Goal: Information Seeking & Learning: Find specific fact

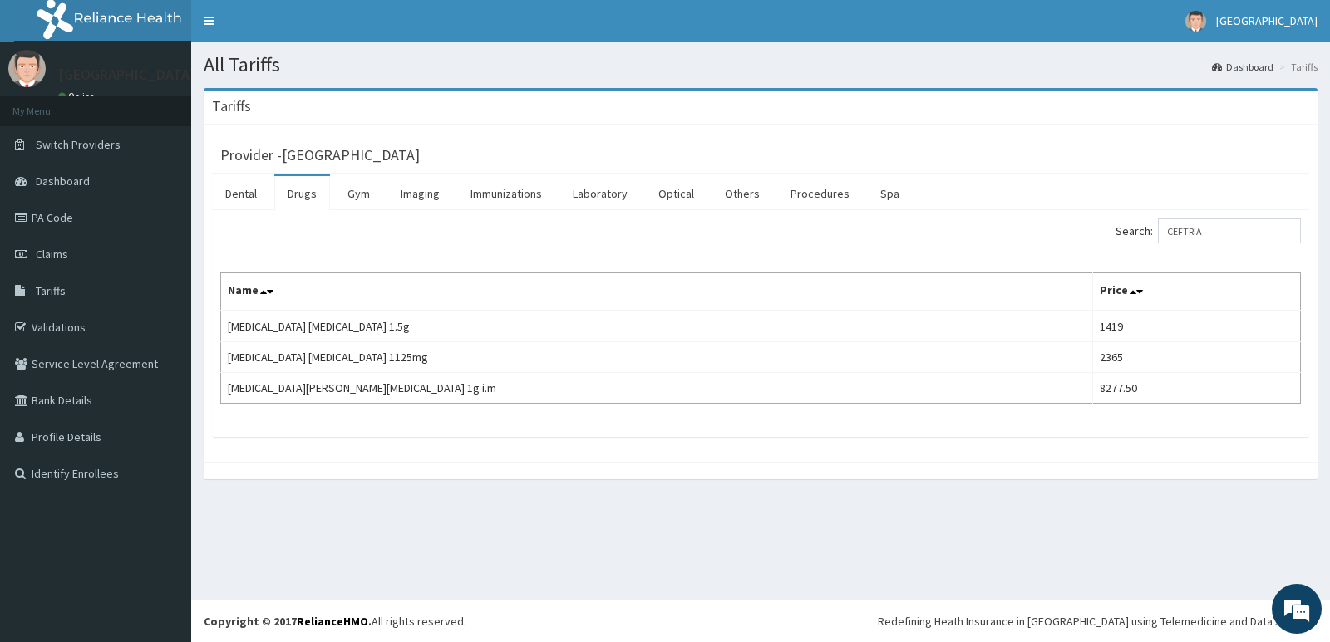
drag, startPoint x: 1232, startPoint y: 239, endPoint x: 926, endPoint y: 285, distance: 310.0
click at [913, 281] on div "Search: CEFTRIA Name Price Ceftriaxone sulbactam 1.5g 1419 Ceftriaxone Tazobact…" at bounding box center [760, 311] width 1080 height 185
click at [37, 289] on span "Tariffs" at bounding box center [51, 290] width 30 height 15
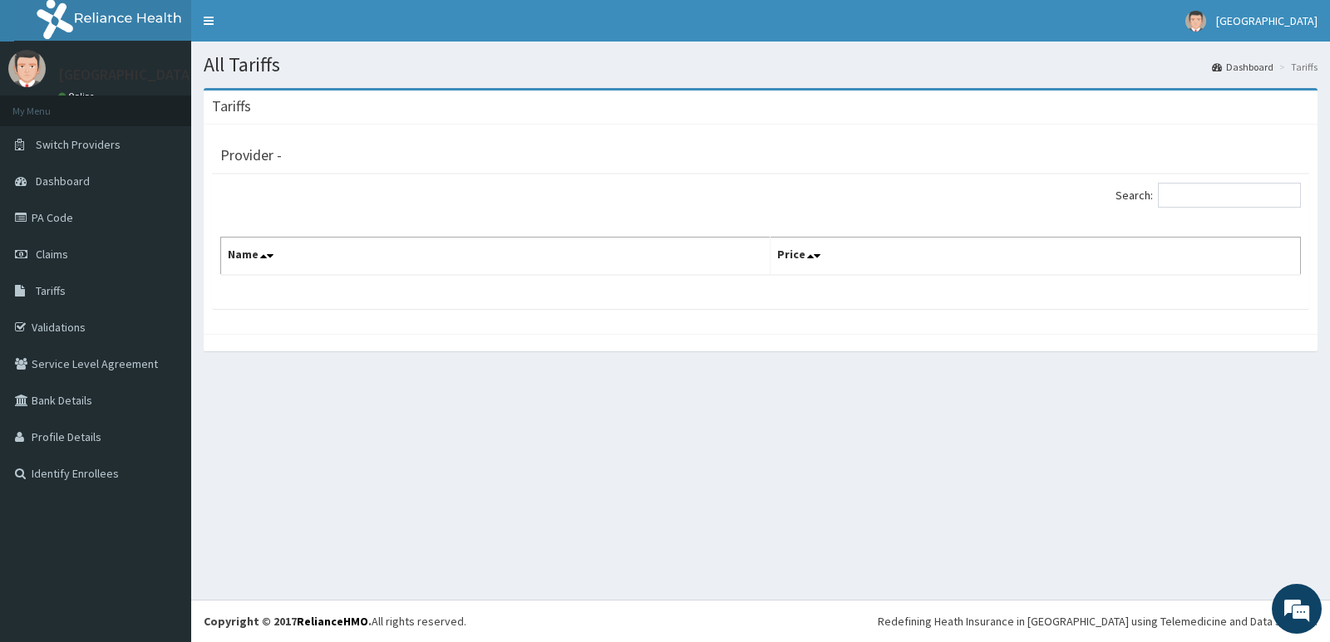
click at [873, 390] on div "All Tariffs Dashboard Tariffs Tariffs Provider - Search: Name Price" at bounding box center [760, 321] width 1138 height 558
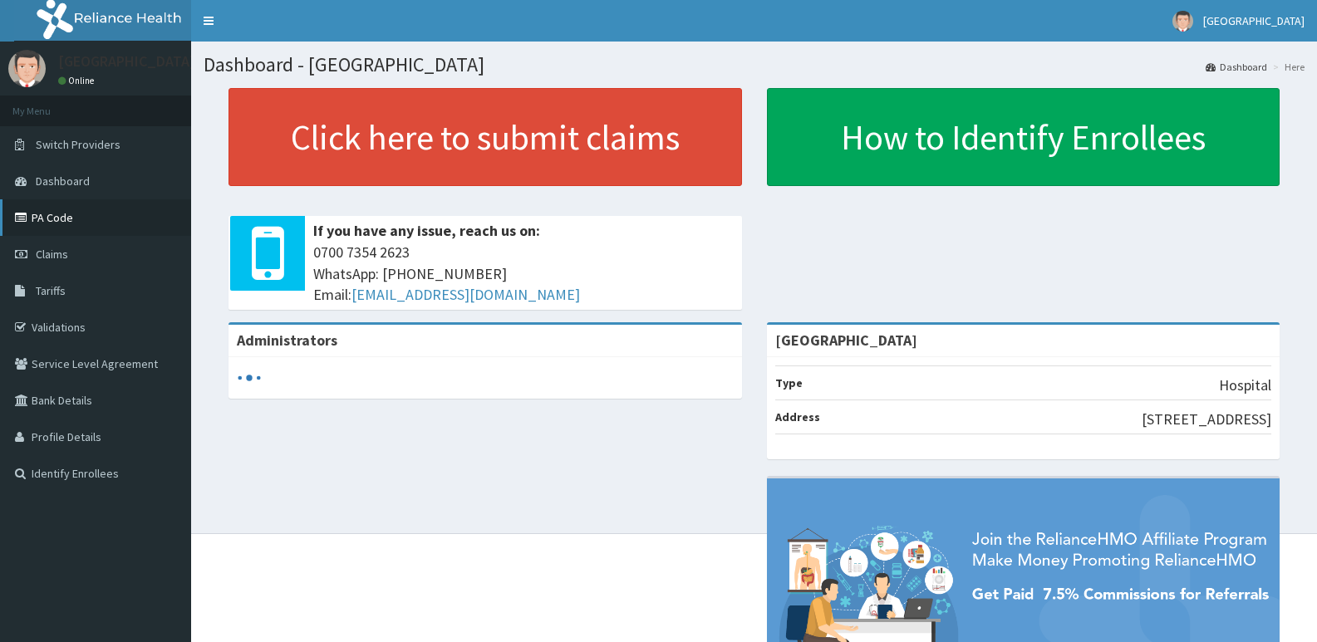
click at [99, 217] on link "PA Code" at bounding box center [95, 217] width 191 height 37
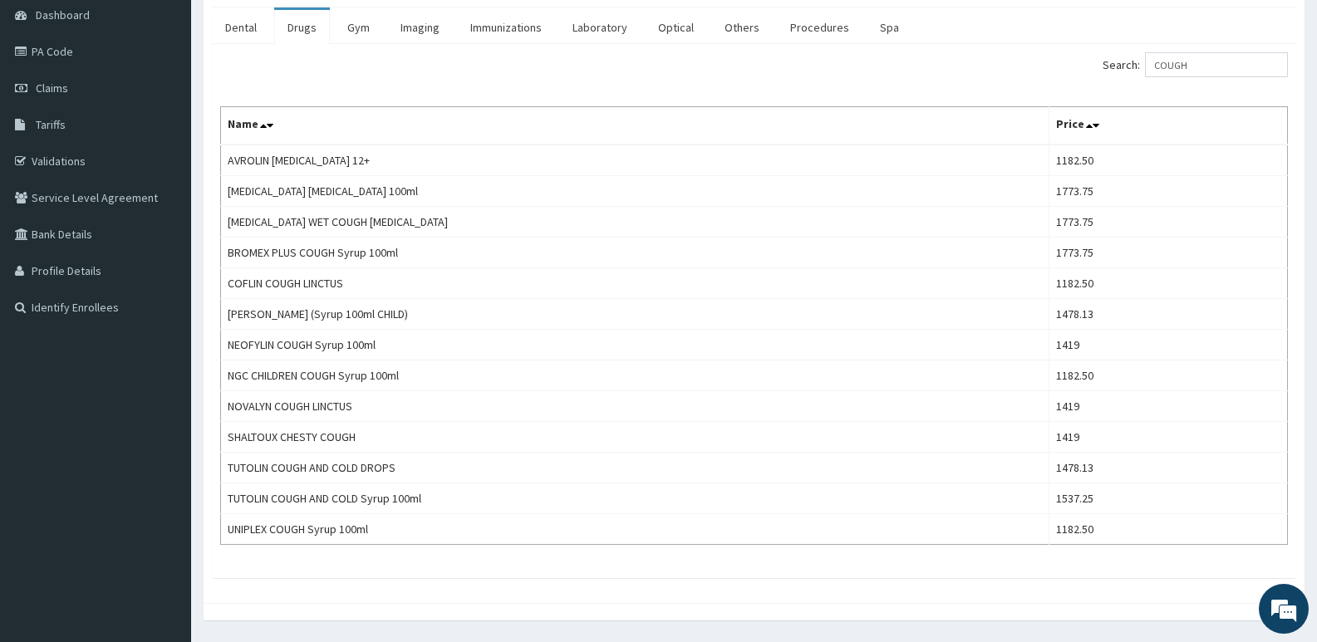
drag, startPoint x: 1209, startPoint y: 46, endPoint x: 1091, endPoint y: 59, distance: 118.7
click at [1091, 59] on div "Search: COUGH Name Price AVROLIN DRY COUGH 12+ 1182.50 BENYLIN DRY COUGH 100ml …" at bounding box center [754, 311] width 1084 height 534
drag, startPoint x: 1209, startPoint y: 67, endPoint x: 1054, endPoint y: 98, distance: 157.6
click at [1063, 94] on div "Search: COUGH Name Price AVROLIN DRY COUGH 12+ 1182.50 BENYLIN DRY COUGH 100ml …" at bounding box center [754, 298] width 1068 height 493
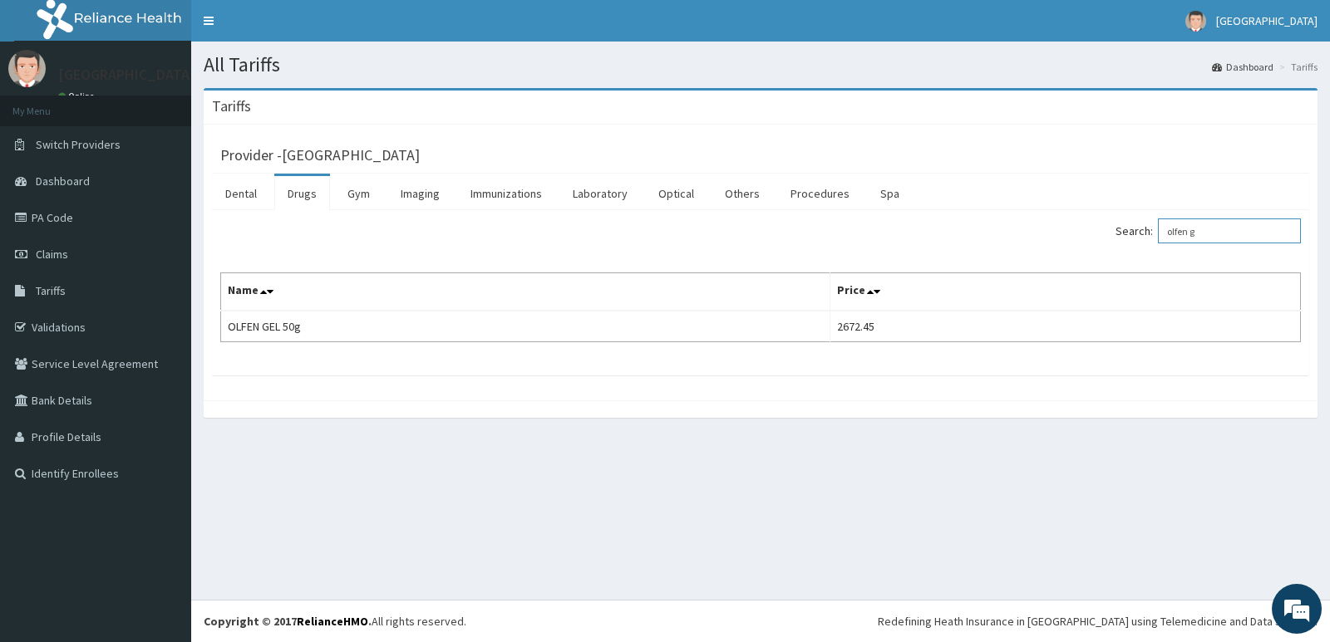
drag, startPoint x: 1222, startPoint y: 234, endPoint x: 799, endPoint y: 310, distance: 429.8
click at [799, 310] on div "Search: olfen g Name Price OLFEN GEL 50g 2672.45" at bounding box center [760, 281] width 1080 height 124
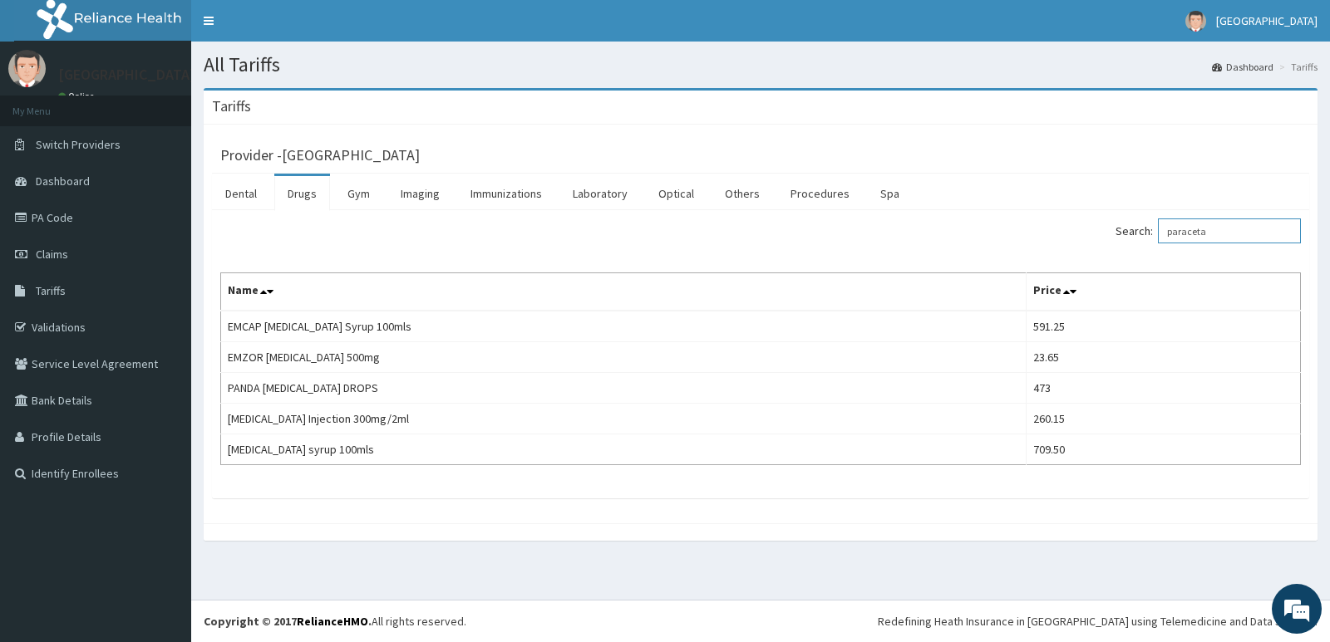
type input "paraceta"
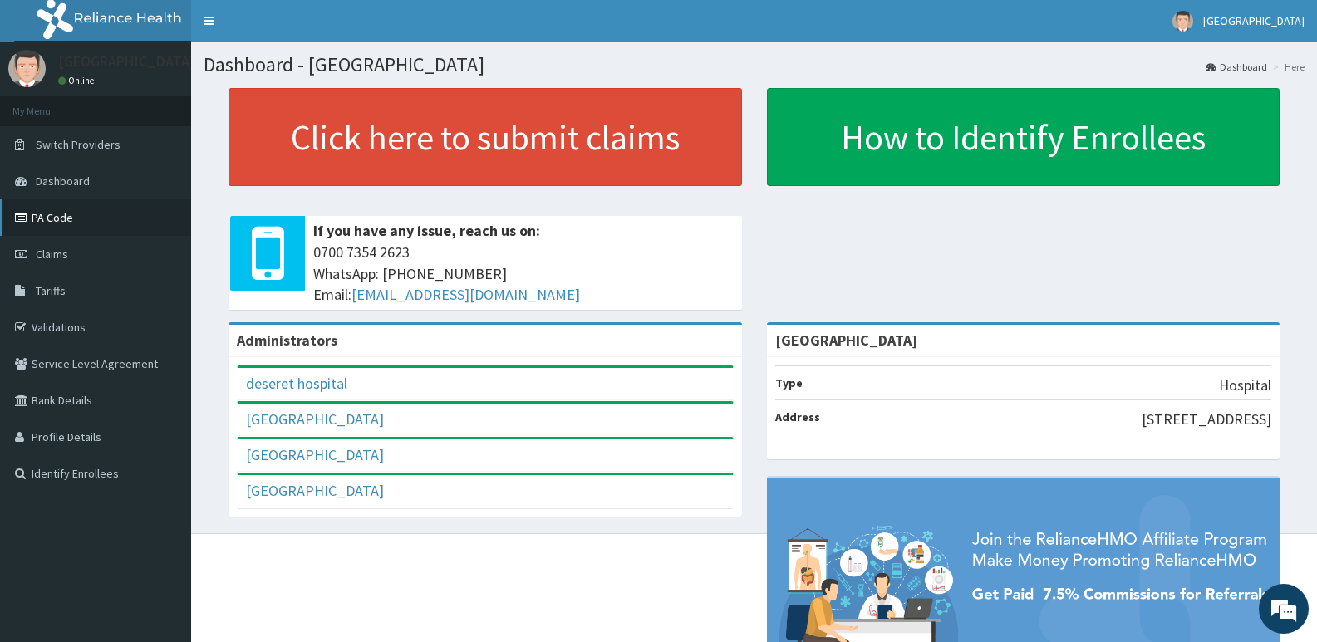
click at [49, 224] on link "PA Code" at bounding box center [95, 217] width 191 height 37
click at [91, 206] on link "PA Code" at bounding box center [95, 217] width 191 height 37
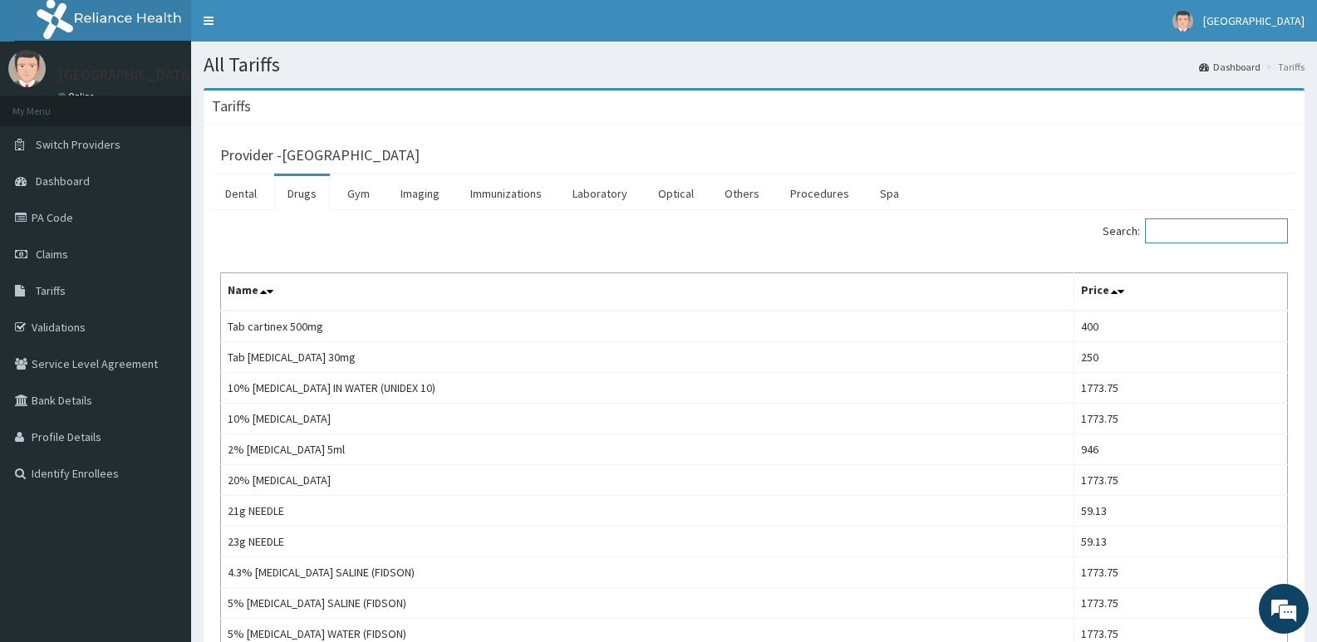
click at [1212, 238] on input "Search:" at bounding box center [1216, 231] width 143 height 25
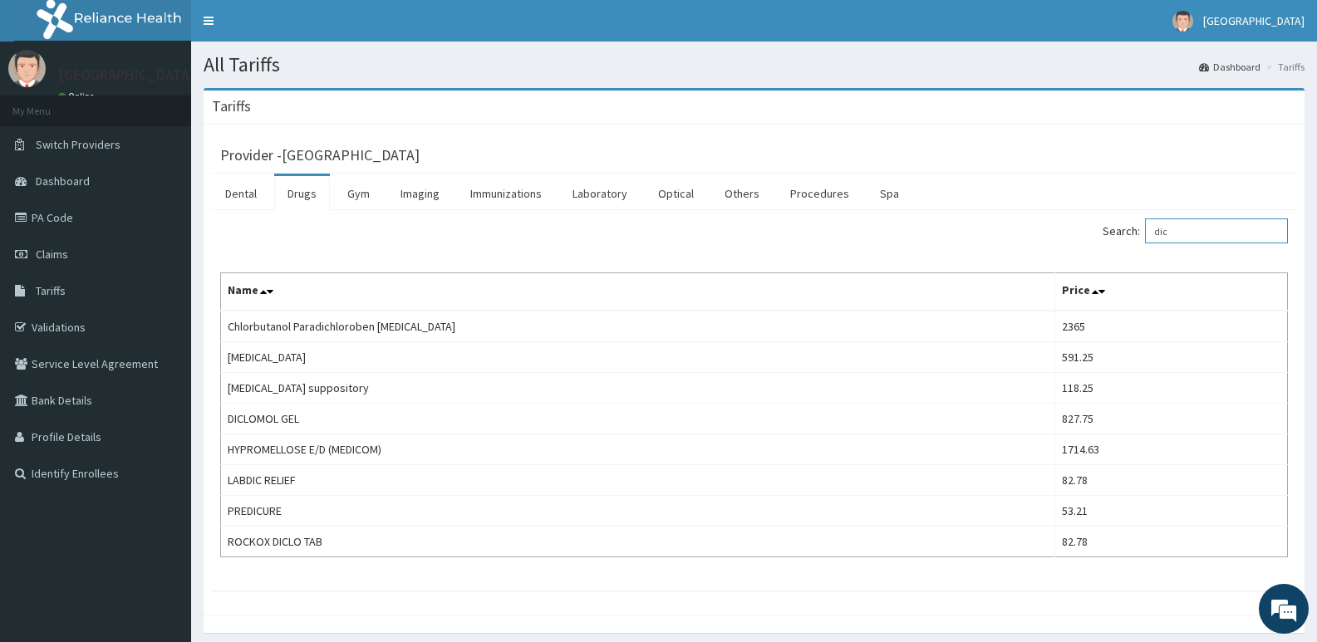
type input "dic"
click at [81, 230] on link "PA Code" at bounding box center [95, 217] width 191 height 37
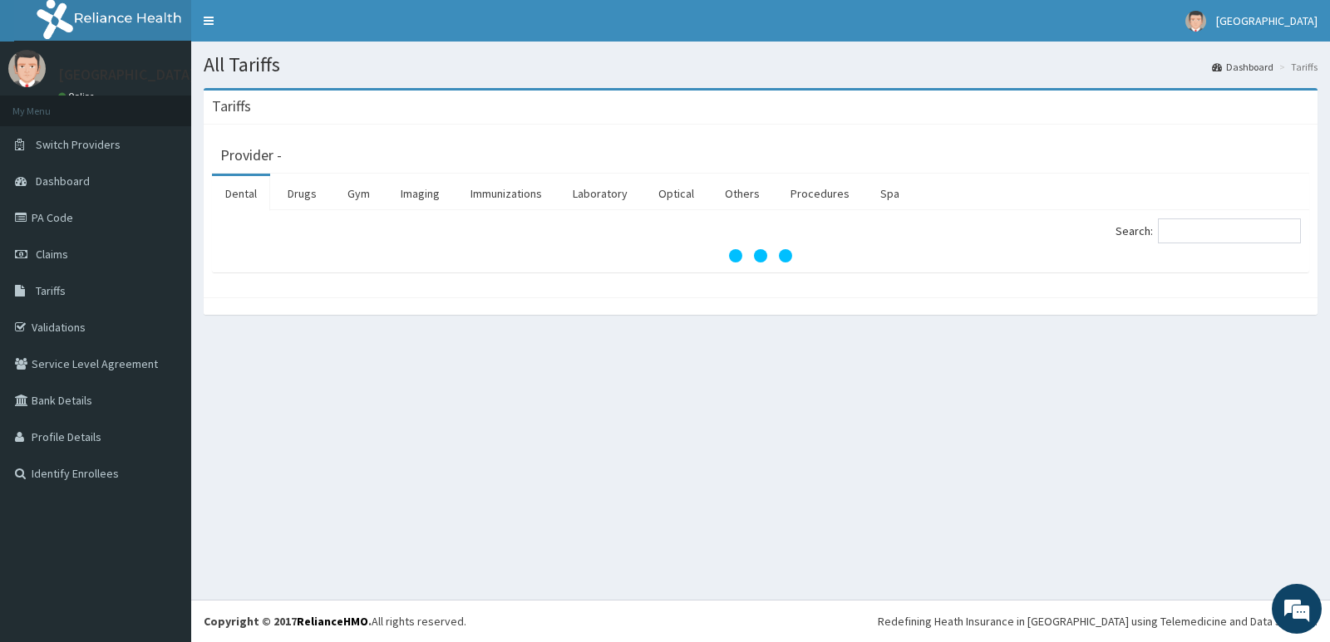
click at [290, 195] on link "Drugs" at bounding box center [302, 193] width 56 height 35
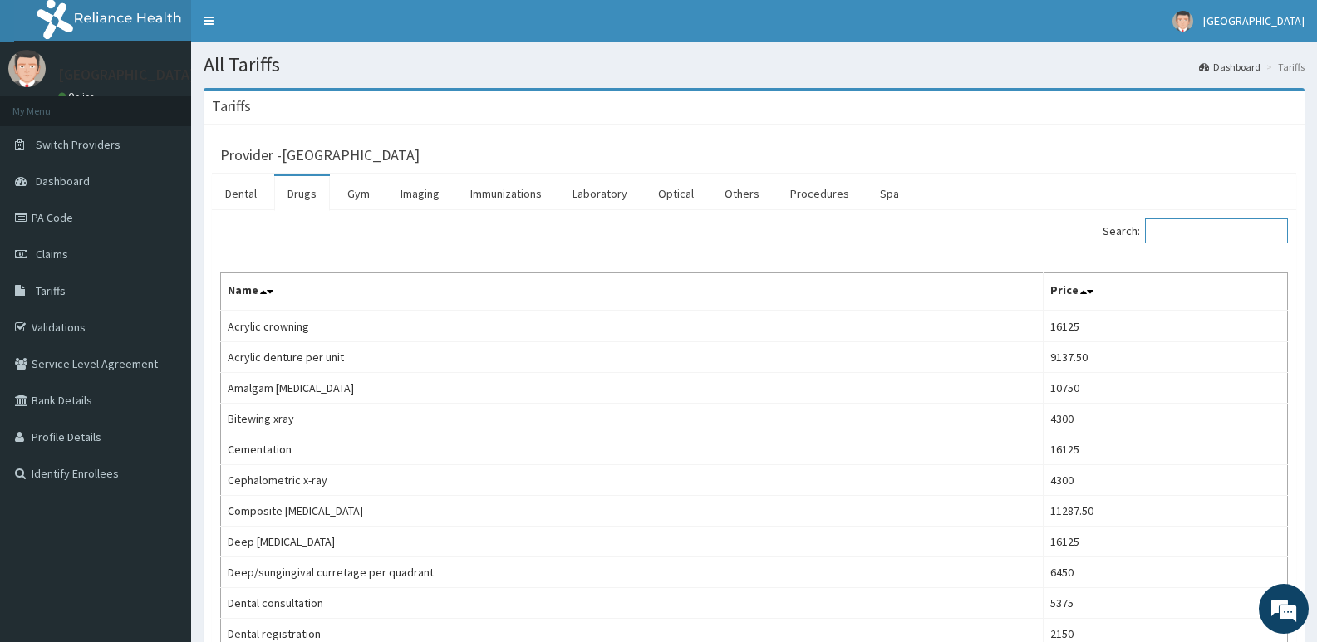
click at [1219, 236] on input "Search:" at bounding box center [1216, 231] width 143 height 25
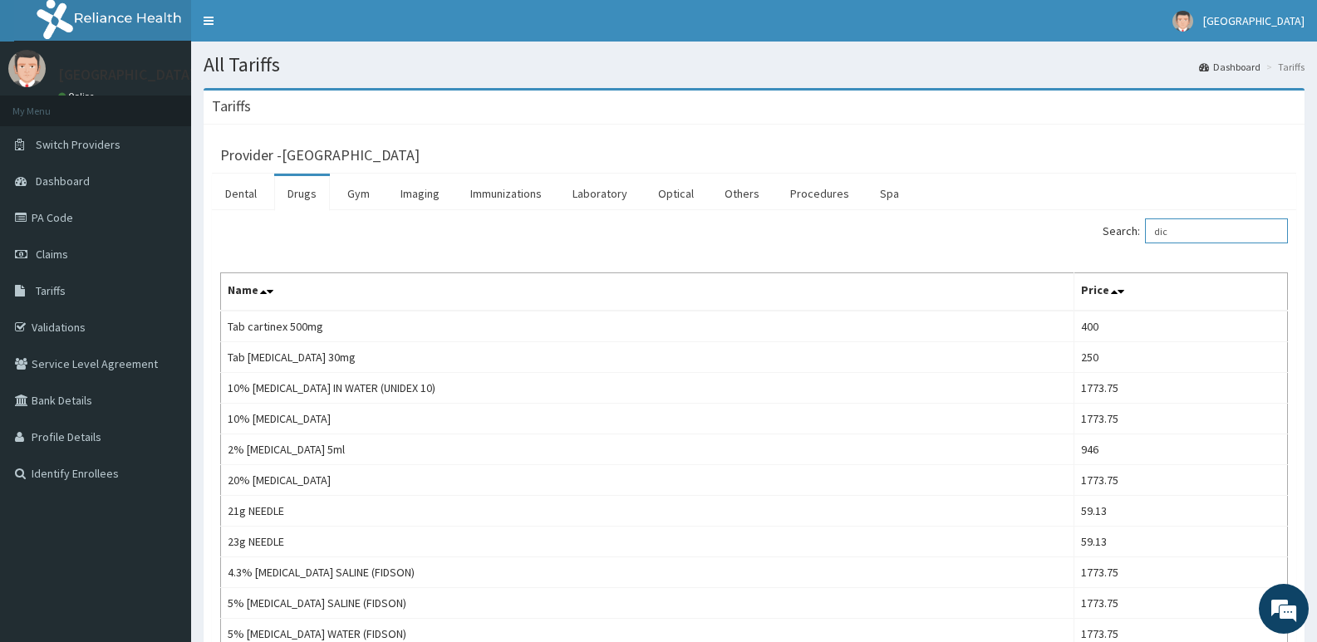
type input "dicl"
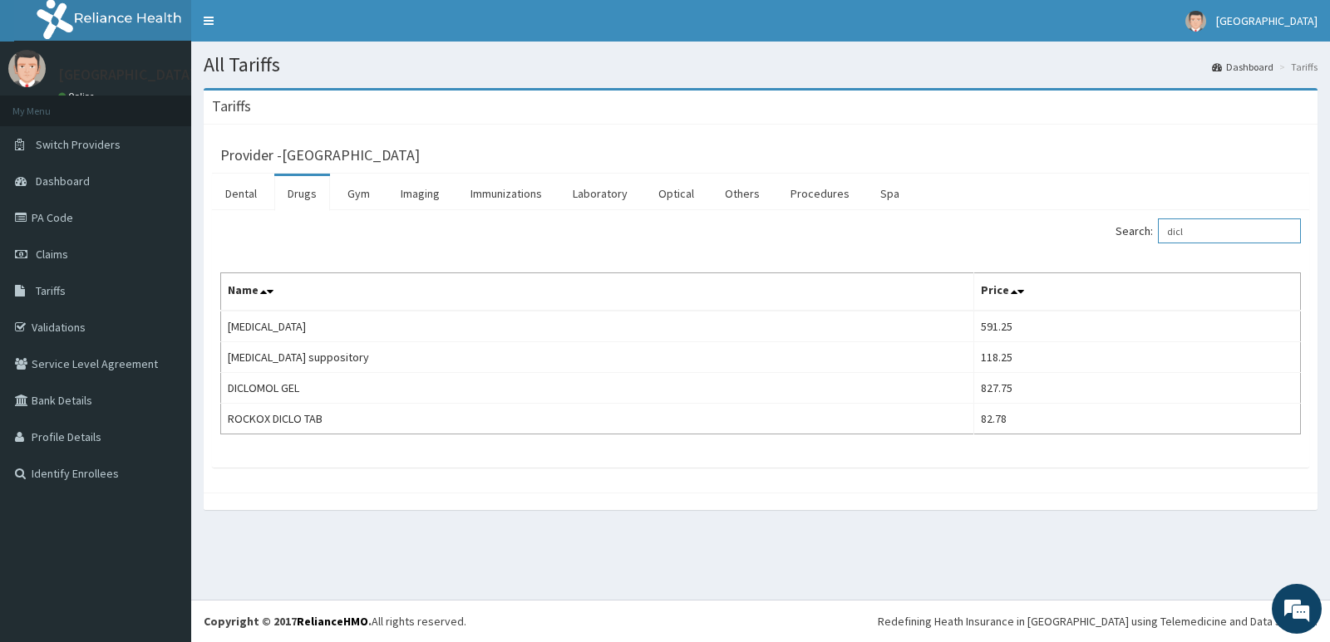
drag, startPoint x: 1276, startPoint y: 230, endPoint x: 1003, endPoint y: 270, distance: 275.5
click at [1003, 270] on div "Search: dicl Name Price [MEDICAL_DATA] 591.25 [MEDICAL_DATA] suppository 118.25…" at bounding box center [760, 327] width 1080 height 216
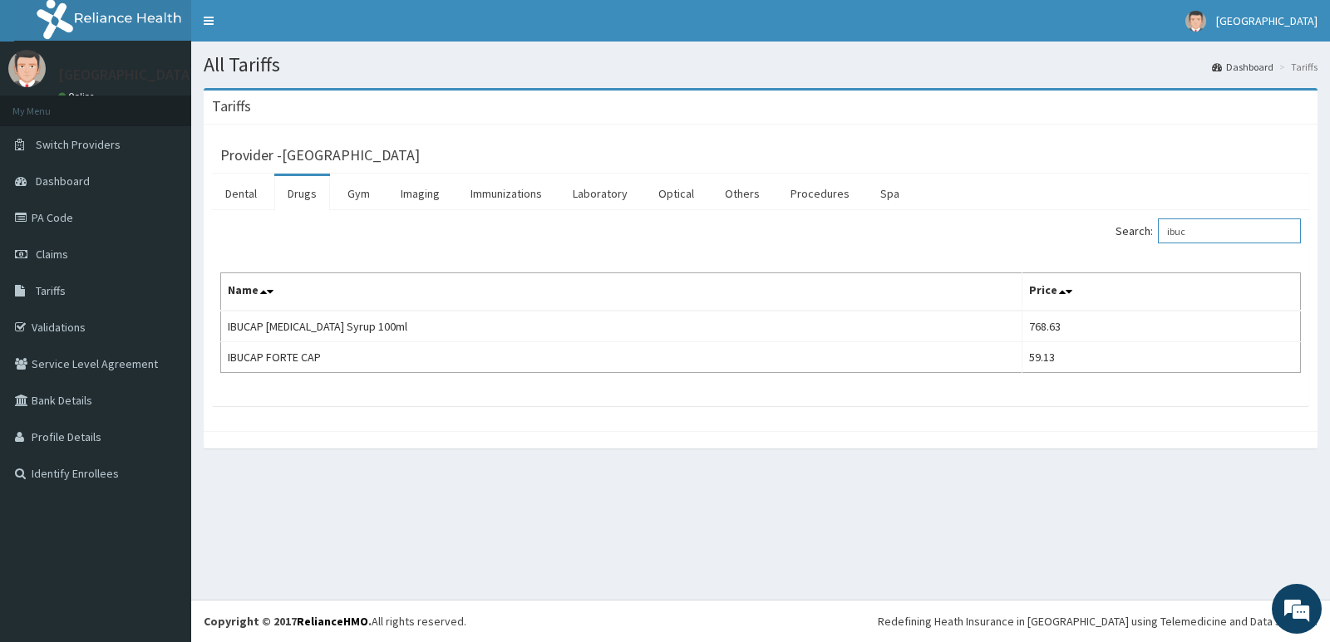
type input "ibuc"
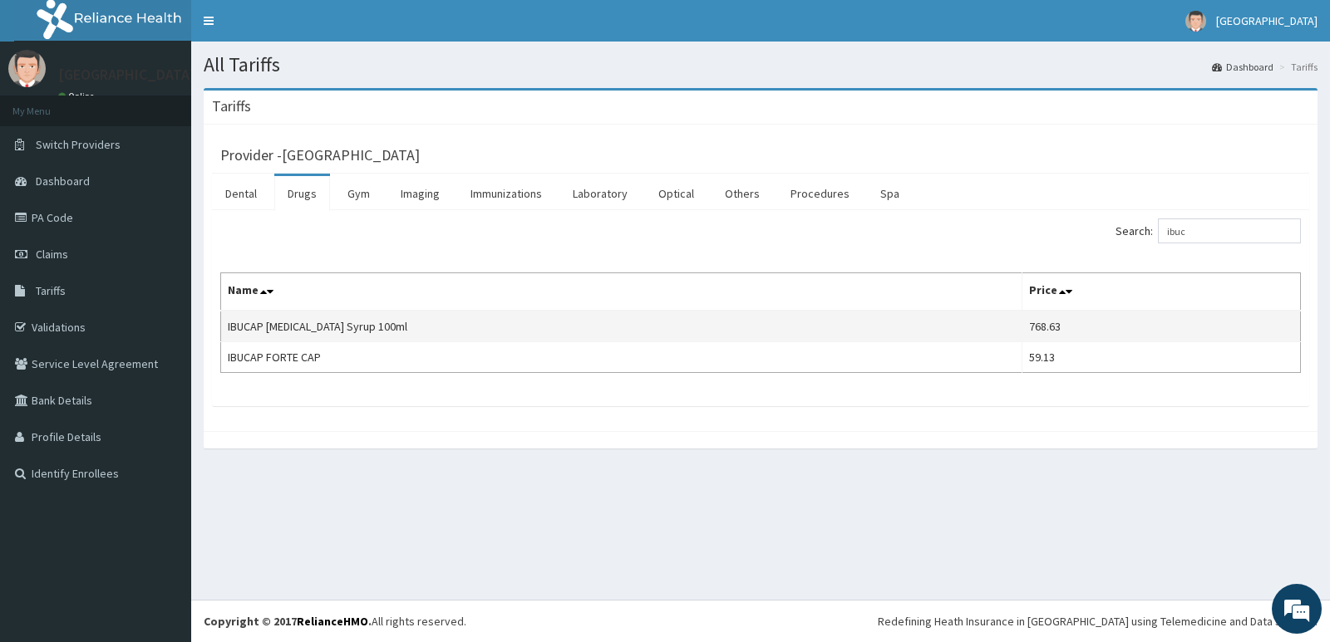
click at [828, 332] on td "IBUCAP [MEDICAL_DATA] Syrup 100ml" at bounding box center [621, 327] width 801 height 32
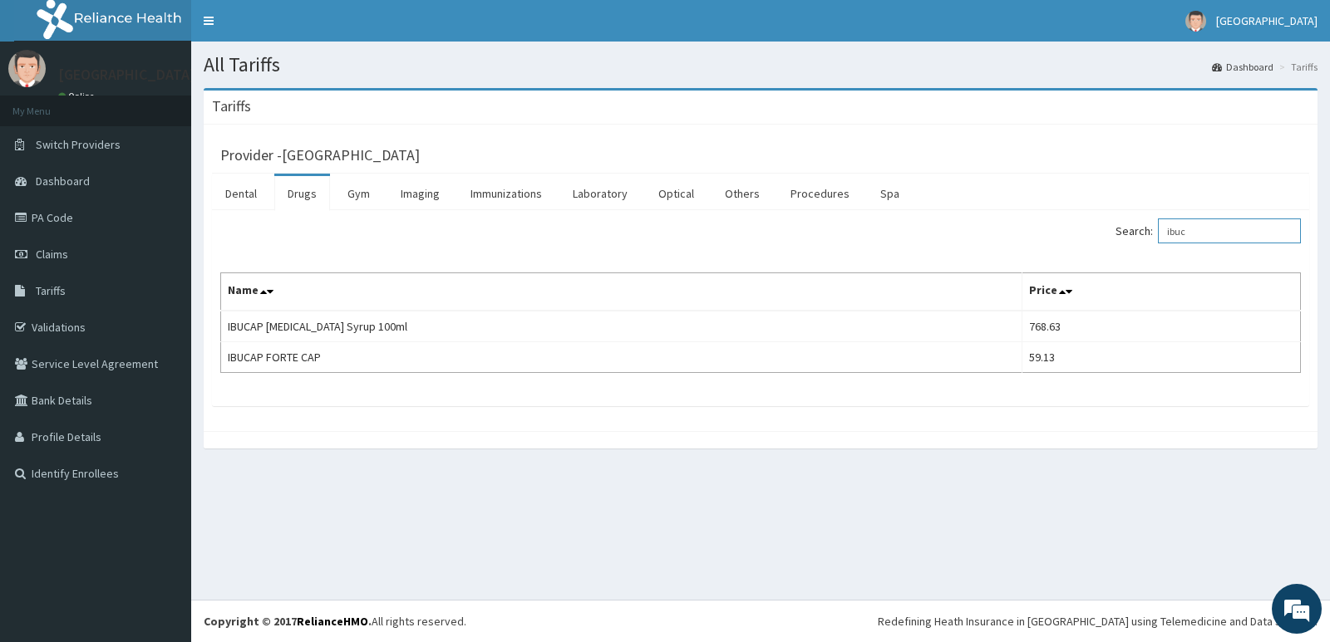
drag, startPoint x: 1246, startPoint y: 238, endPoint x: 964, endPoint y: 253, distance: 282.1
click at [964, 253] on div "Search: ibuc Name Price IBUCAP [MEDICAL_DATA] Syrup 100ml 768.63 IBUCAP FORTE C…" at bounding box center [760, 296] width 1080 height 155
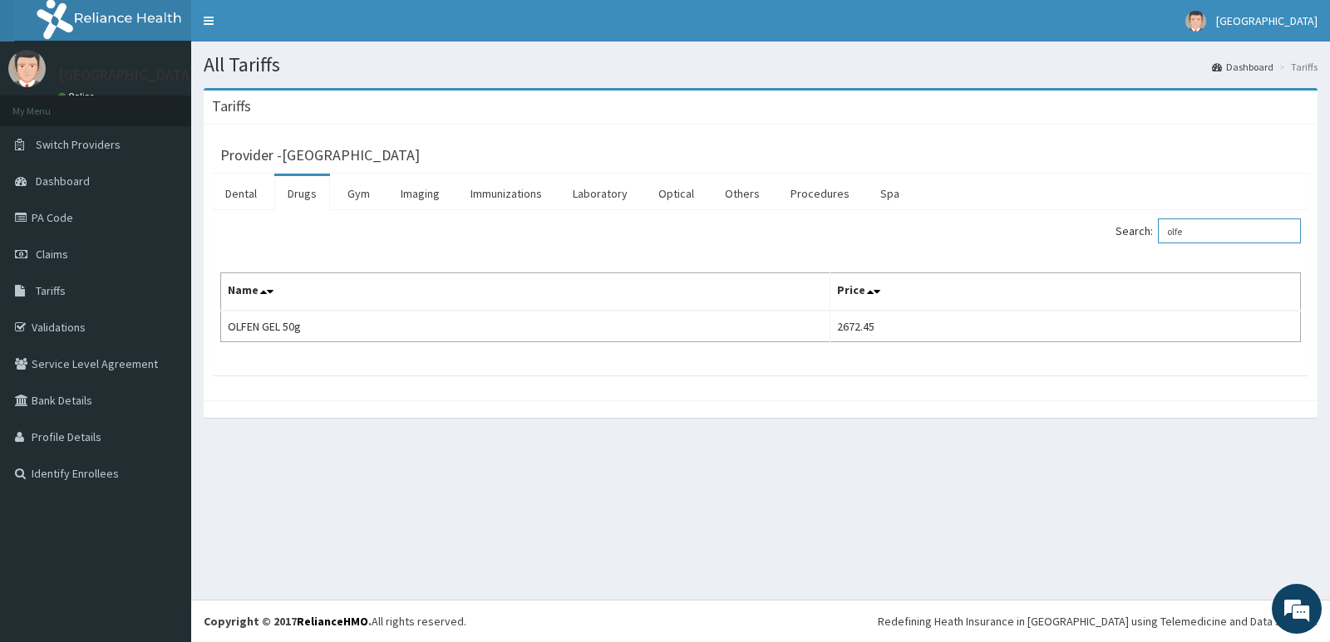
type input "olfe"
